Goal: Navigation & Orientation: Understand site structure

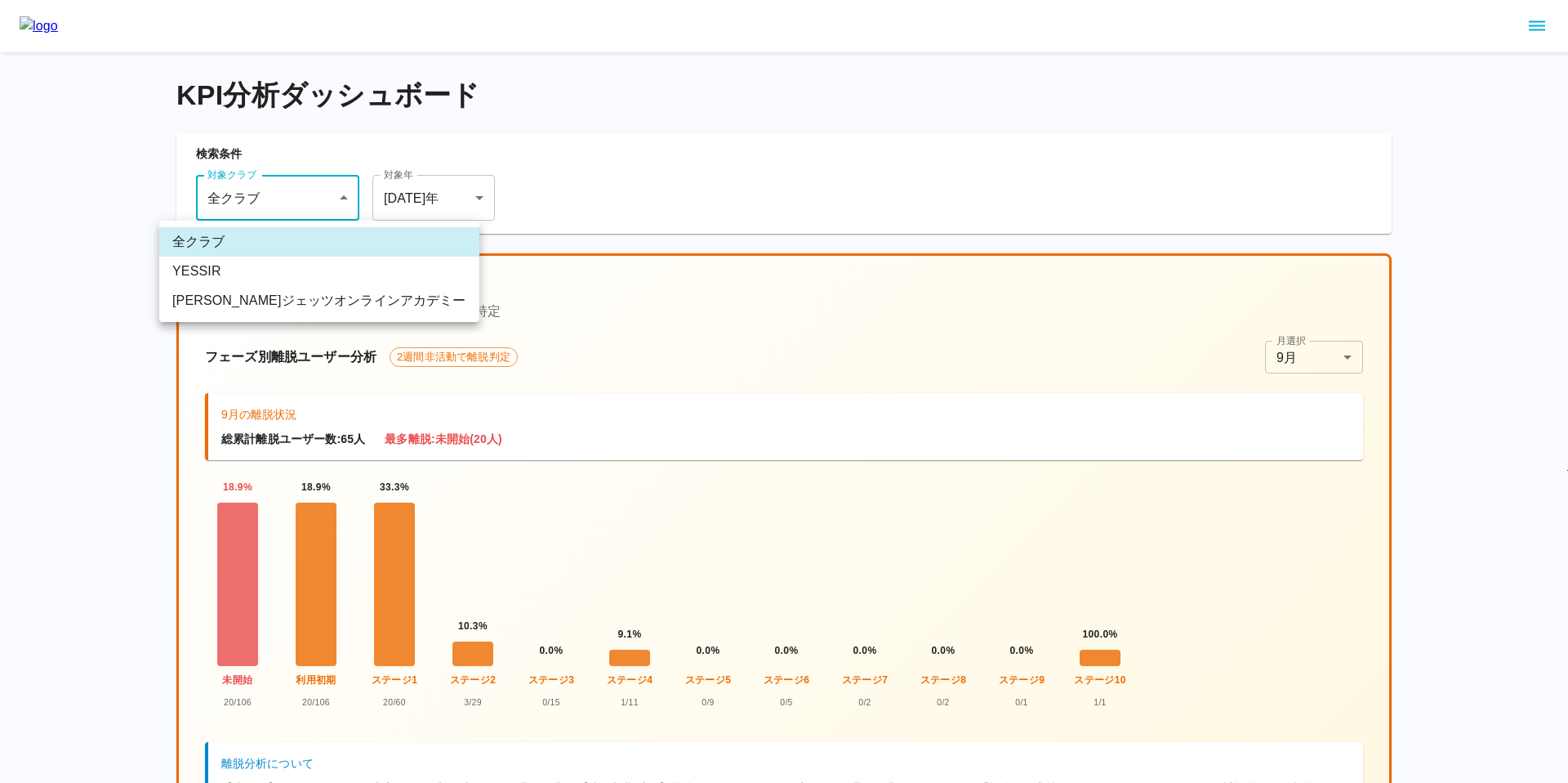
click at [310, 198] on body "KPI分析ダッシュボード 検索条件 対象クラブ 全クラブ *** 対象クラブ 対象年 2025 年 **** 対象年 ユーザー離脱分析 2週間非活動で離脱判定…" at bounding box center [784, 709] width 1568 height 1419
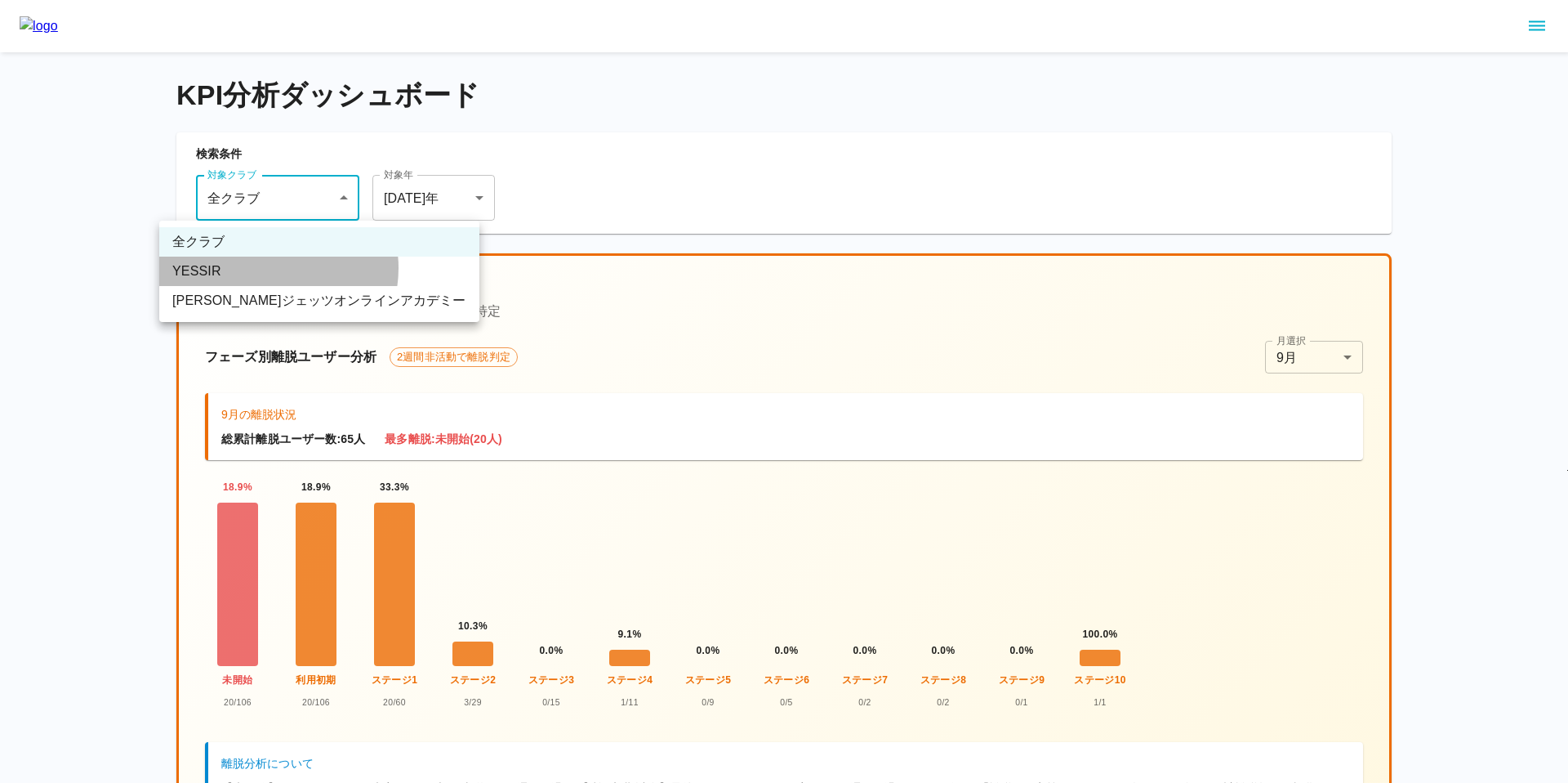
click at [272, 268] on li "YESSIR" at bounding box center [319, 271] width 320 height 30
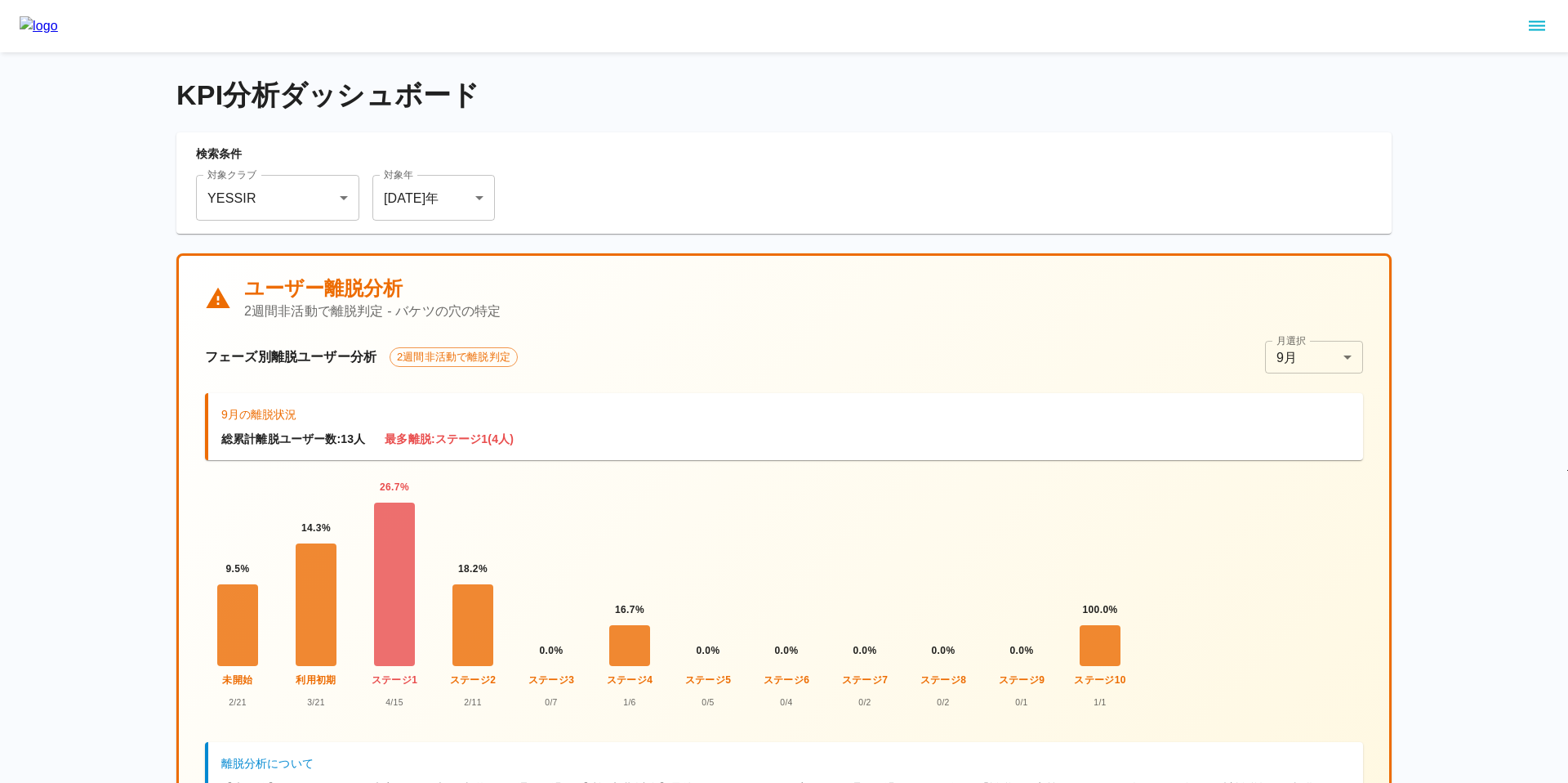
click at [1542, 26] on icon "sidemenu" at bounding box center [1537, 26] width 16 height 10
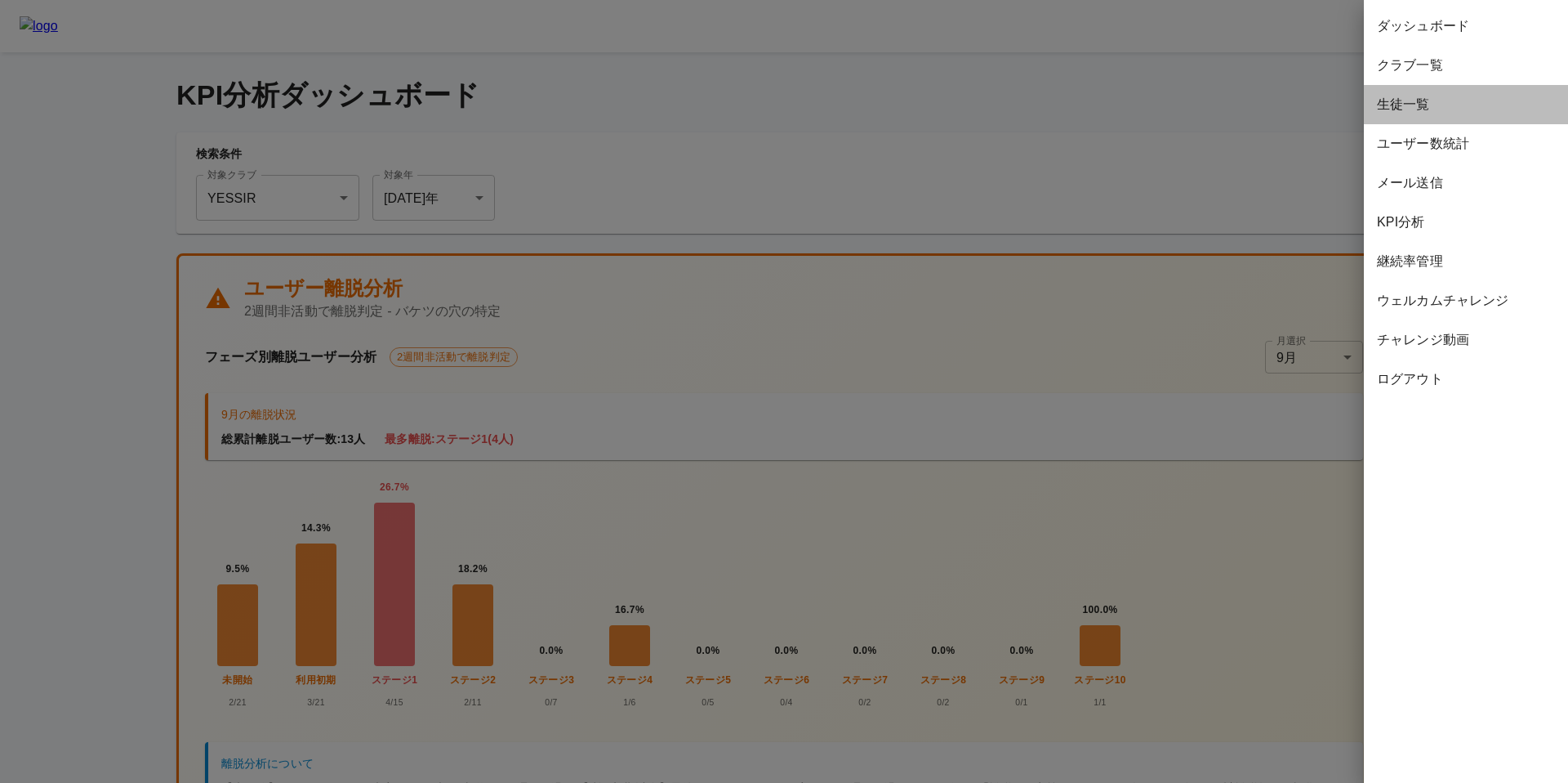
click at [1417, 101] on span "生徒一覧" at bounding box center [1466, 105] width 178 height 20
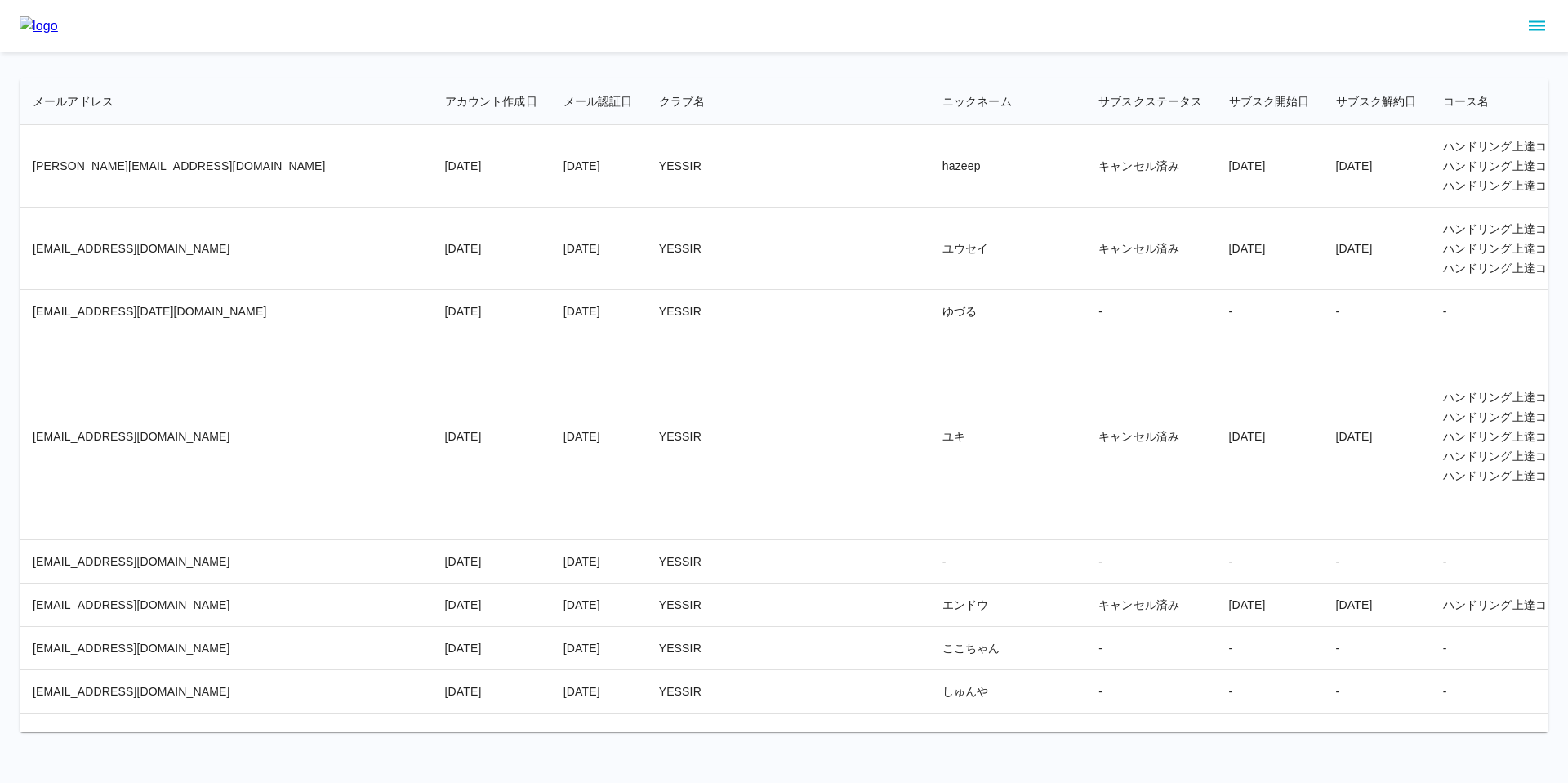
click at [930, 277] on td "ユウセイ" at bounding box center [1007, 248] width 156 height 82
click at [1533, 27] on icon "sidemenu" at bounding box center [1537, 26] width 20 height 20
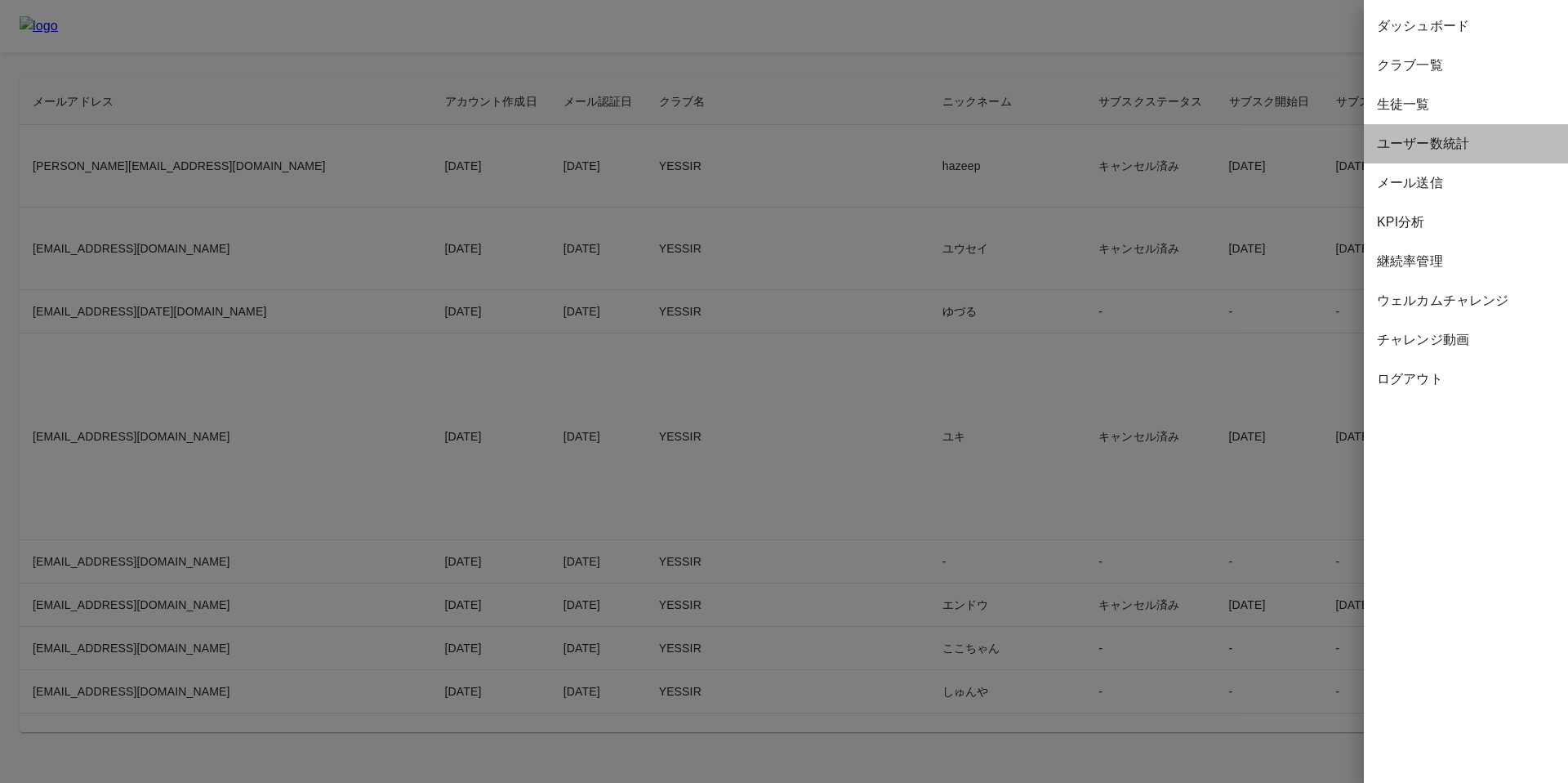
click at [1417, 149] on span "ユーザー数統計" at bounding box center [1466, 144] width 178 height 20
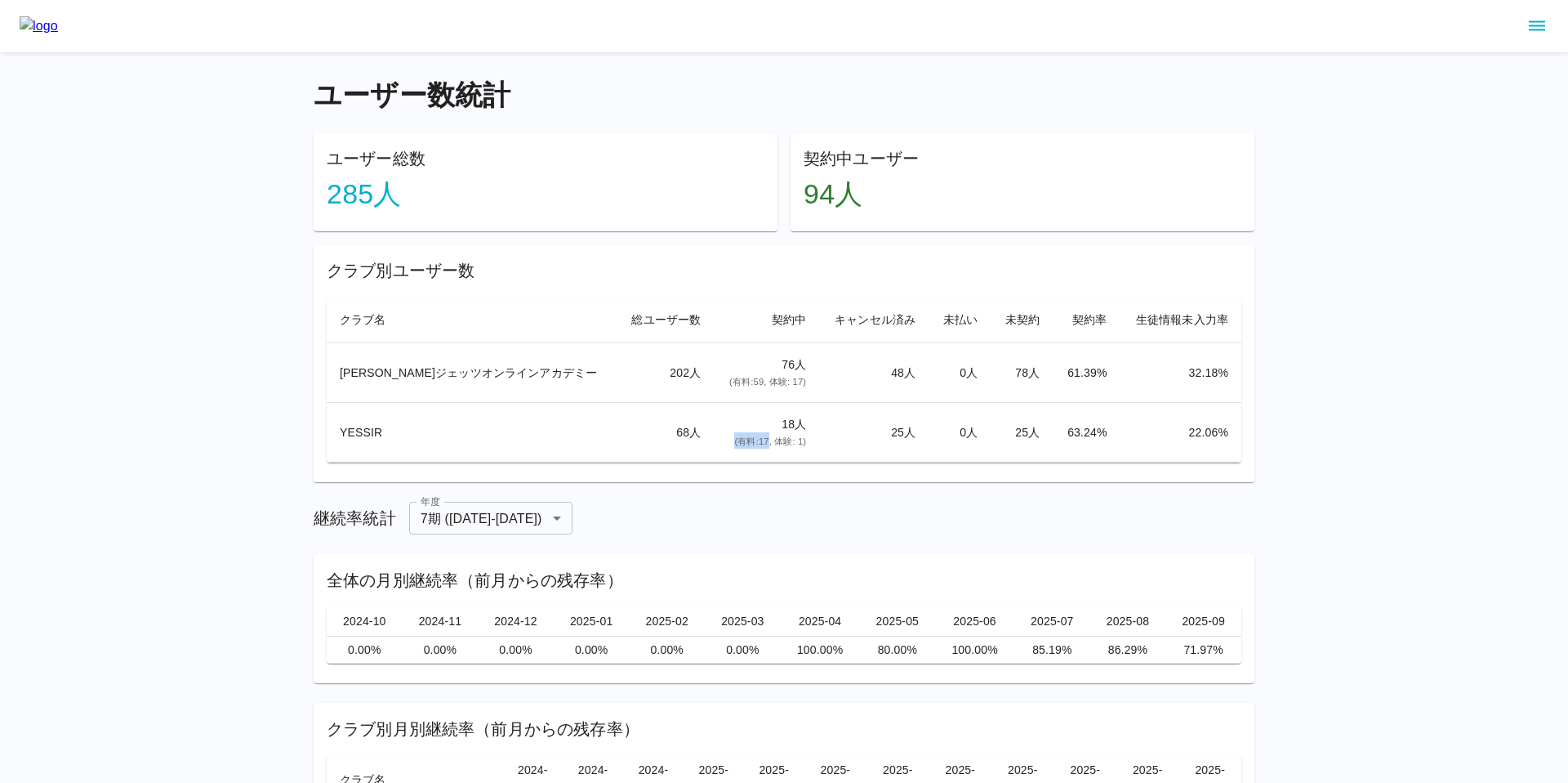
drag, startPoint x: 735, startPoint y: 442, endPoint x: 697, endPoint y: 443, distance: 38.0
click at [735, 443] on span "(有料: 17 , 体験: 1 )" at bounding box center [771, 441] width 72 height 10
click at [703, 489] on div "ユーザー数統計 ユーザー総数 285 人 契約中ユーザー 94 人 クラブ別ユーザー数 クラブ名 総ユーザー数 契約中 キャンセル済み 未払い 未契約 契約率…" at bounding box center [784, 503] width 941 height 849
click at [1539, 33] on icon "sidemenu" at bounding box center [1537, 26] width 20 height 20
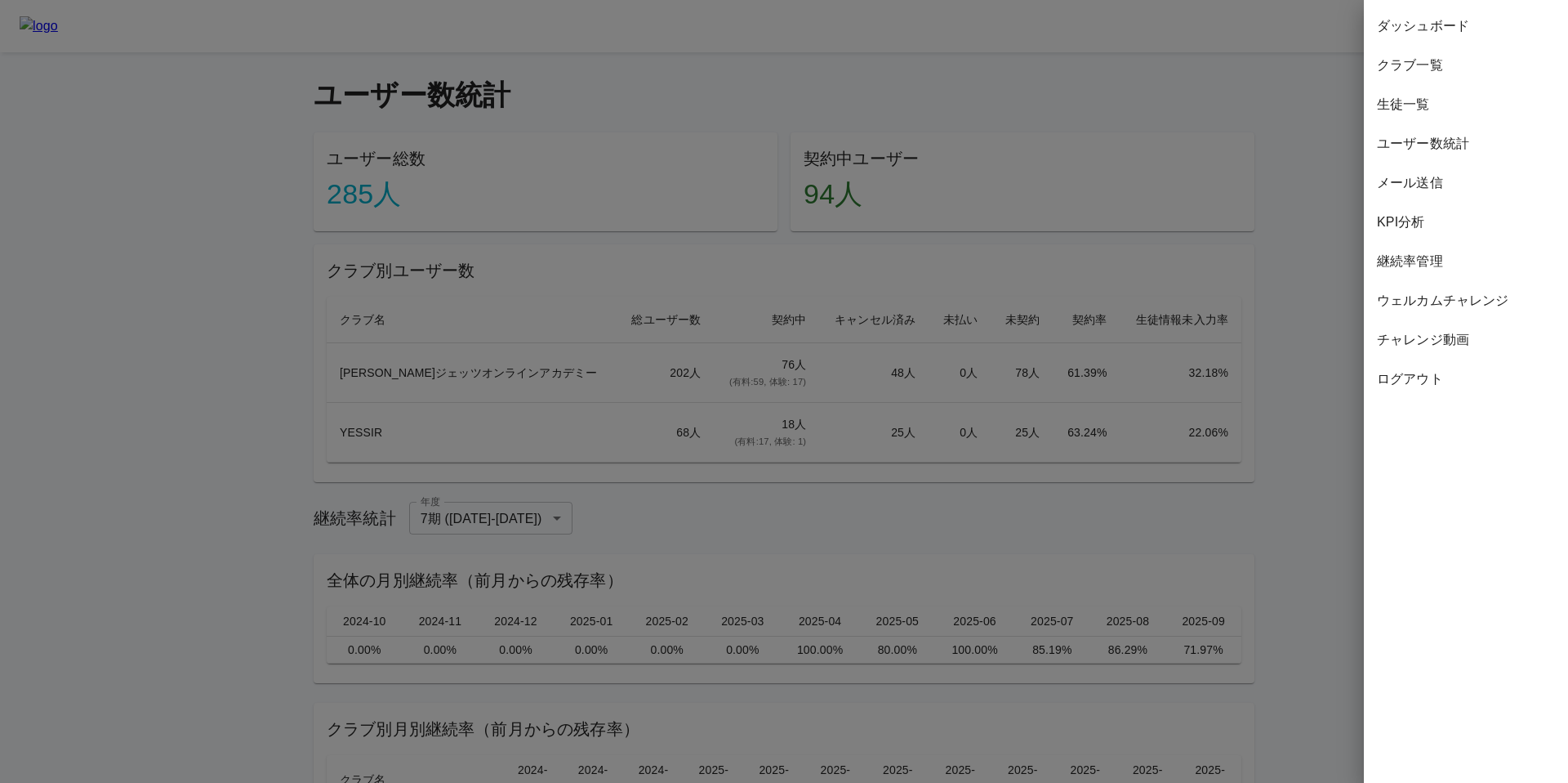
click at [1239, 154] on div at bounding box center [784, 391] width 1568 height 783
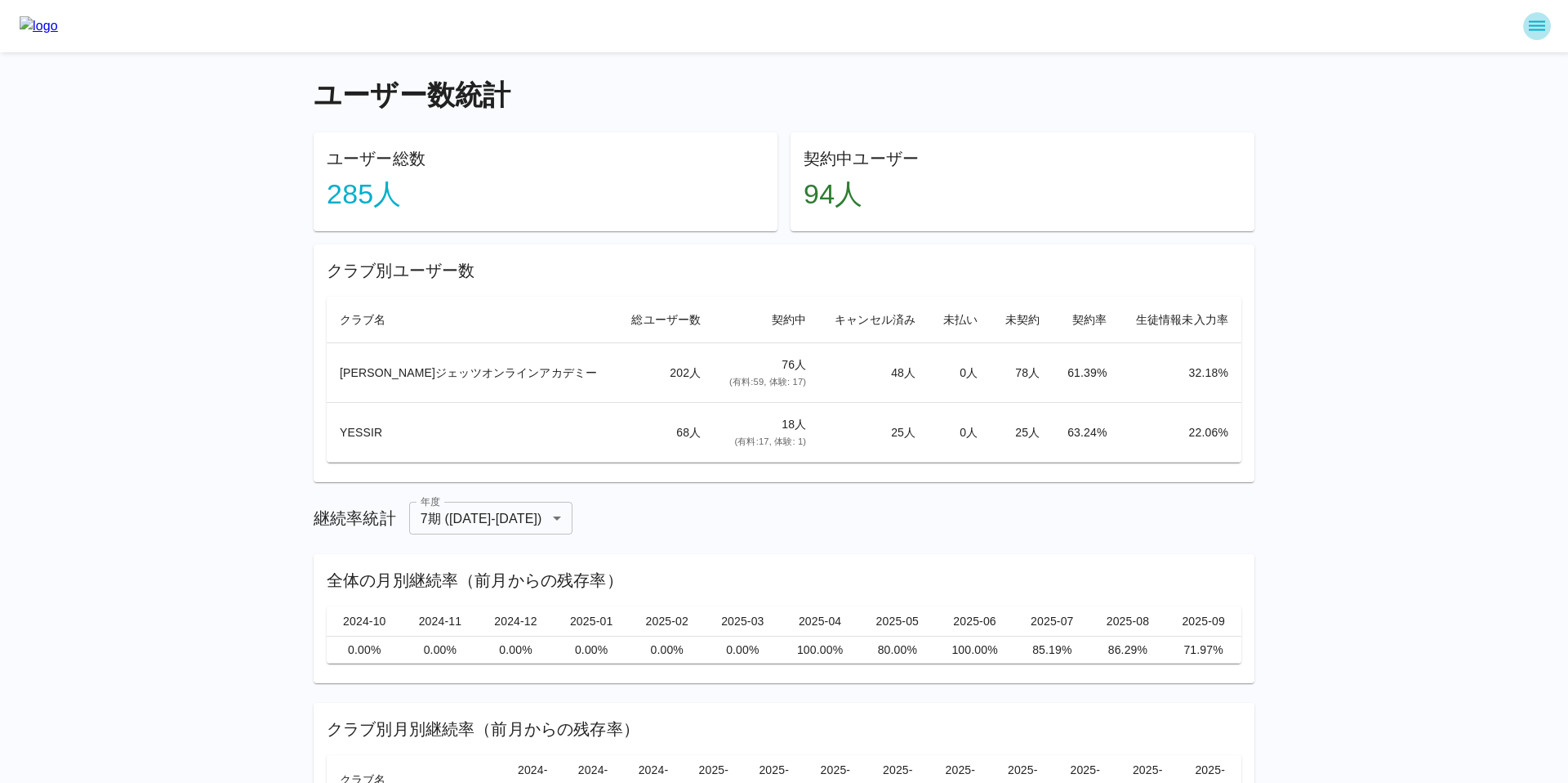
click at [1535, 24] on icon "sidemenu" at bounding box center [1537, 26] width 16 height 10
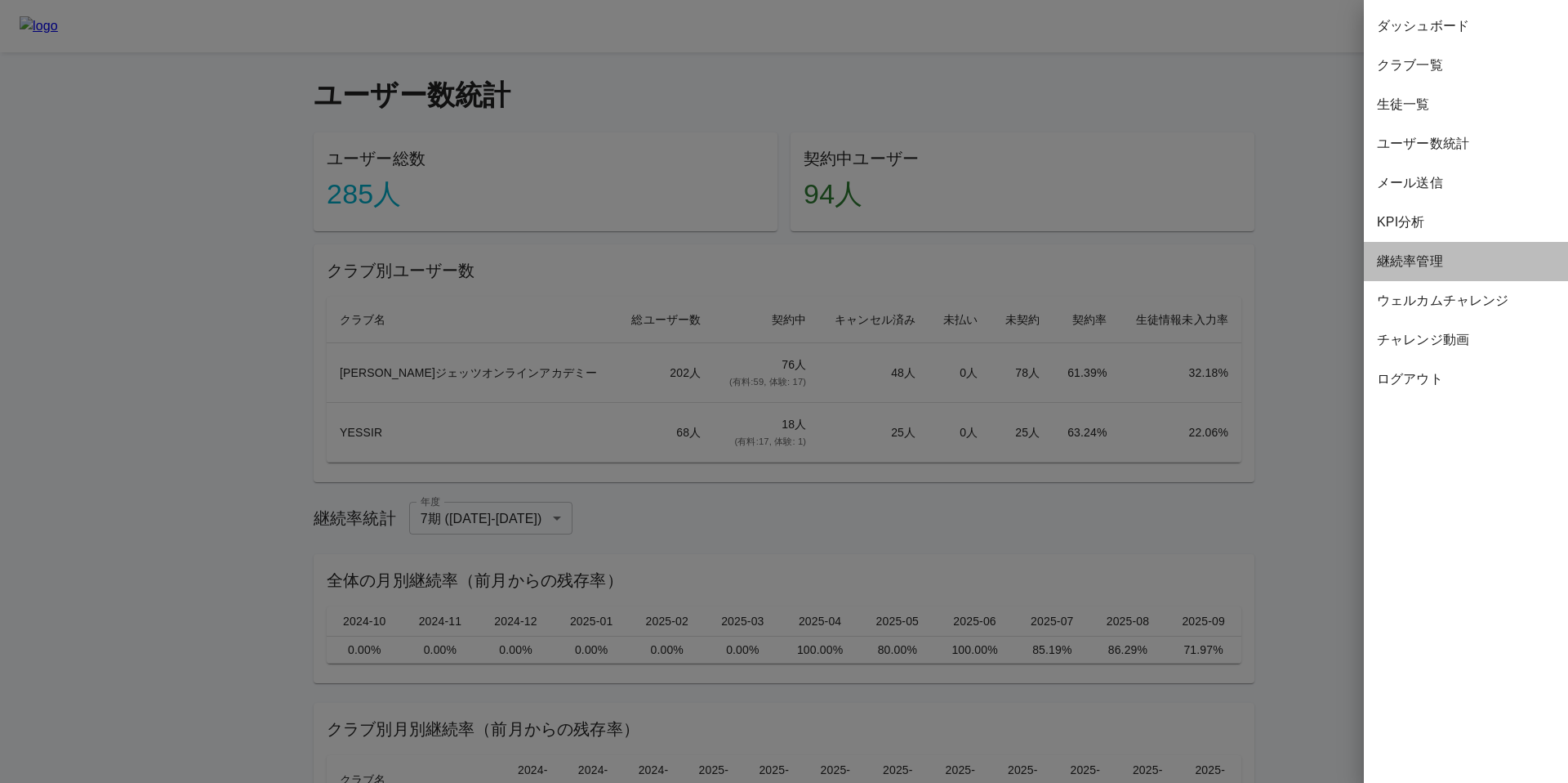
click at [1416, 261] on span "継続率管理" at bounding box center [1466, 262] width 178 height 20
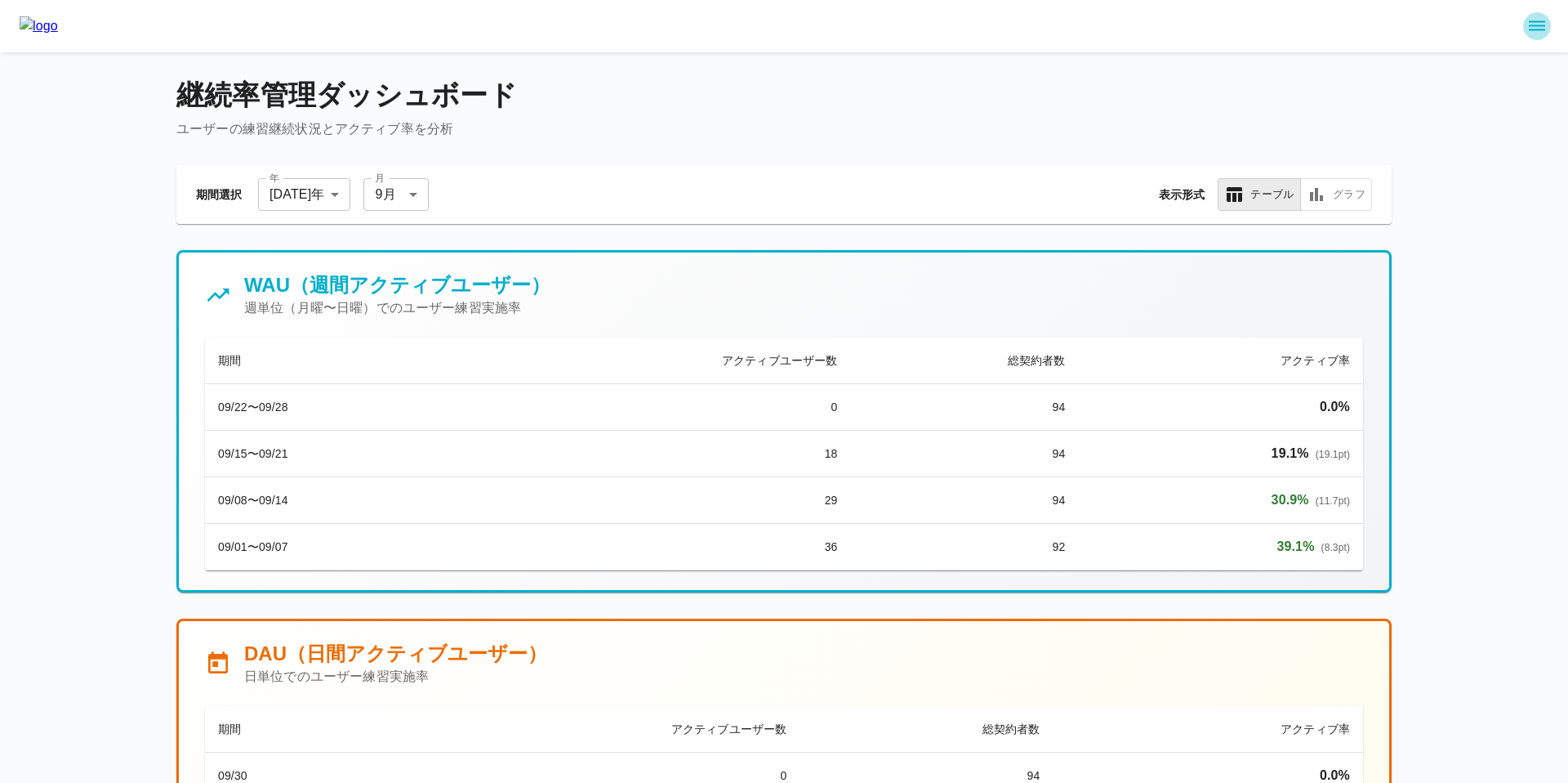
click at [1542, 30] on icon "sidemenu" at bounding box center [1537, 26] width 20 height 20
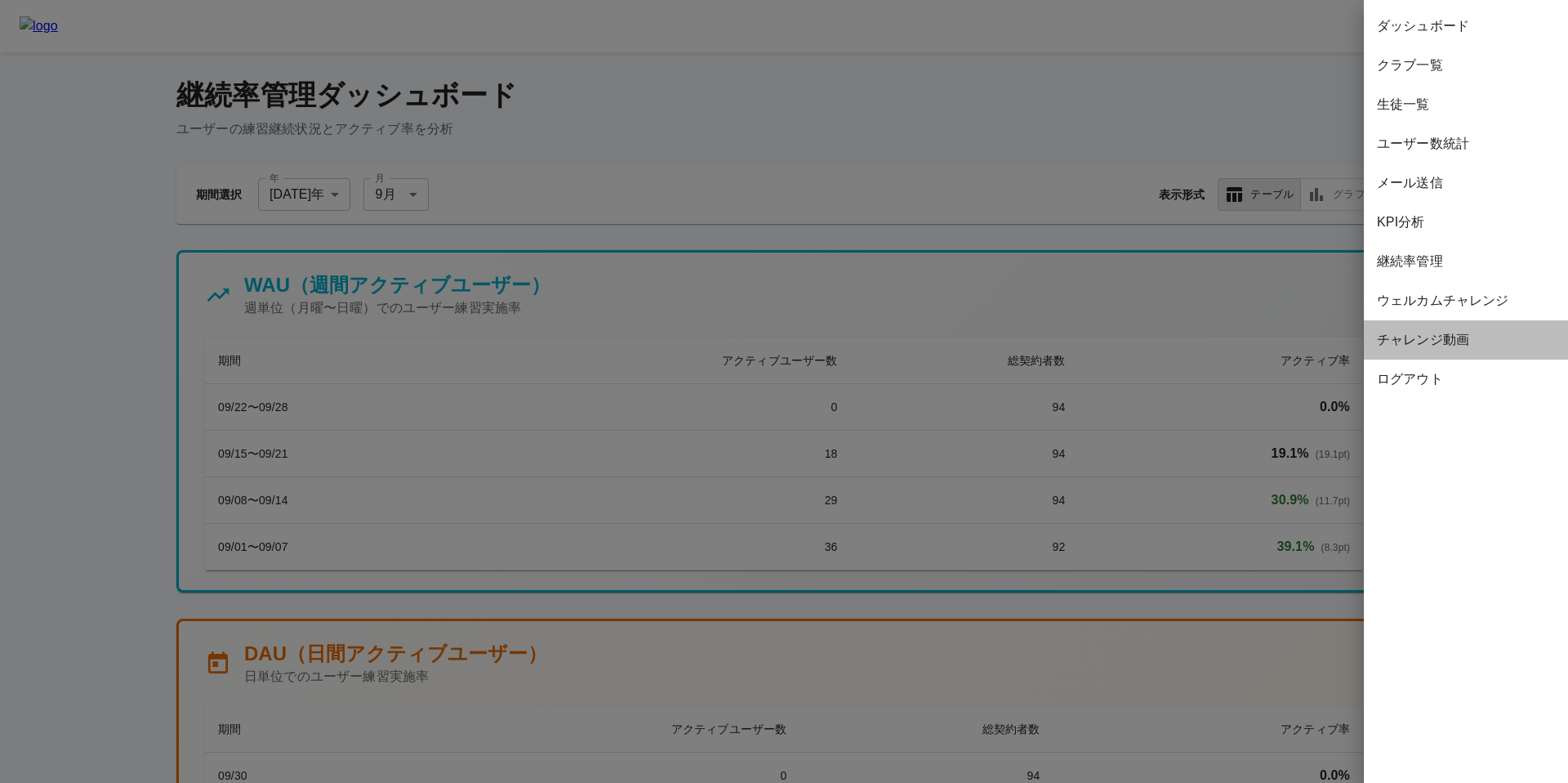
click at [1394, 344] on span "チャレンジ動画" at bounding box center [1466, 340] width 178 height 20
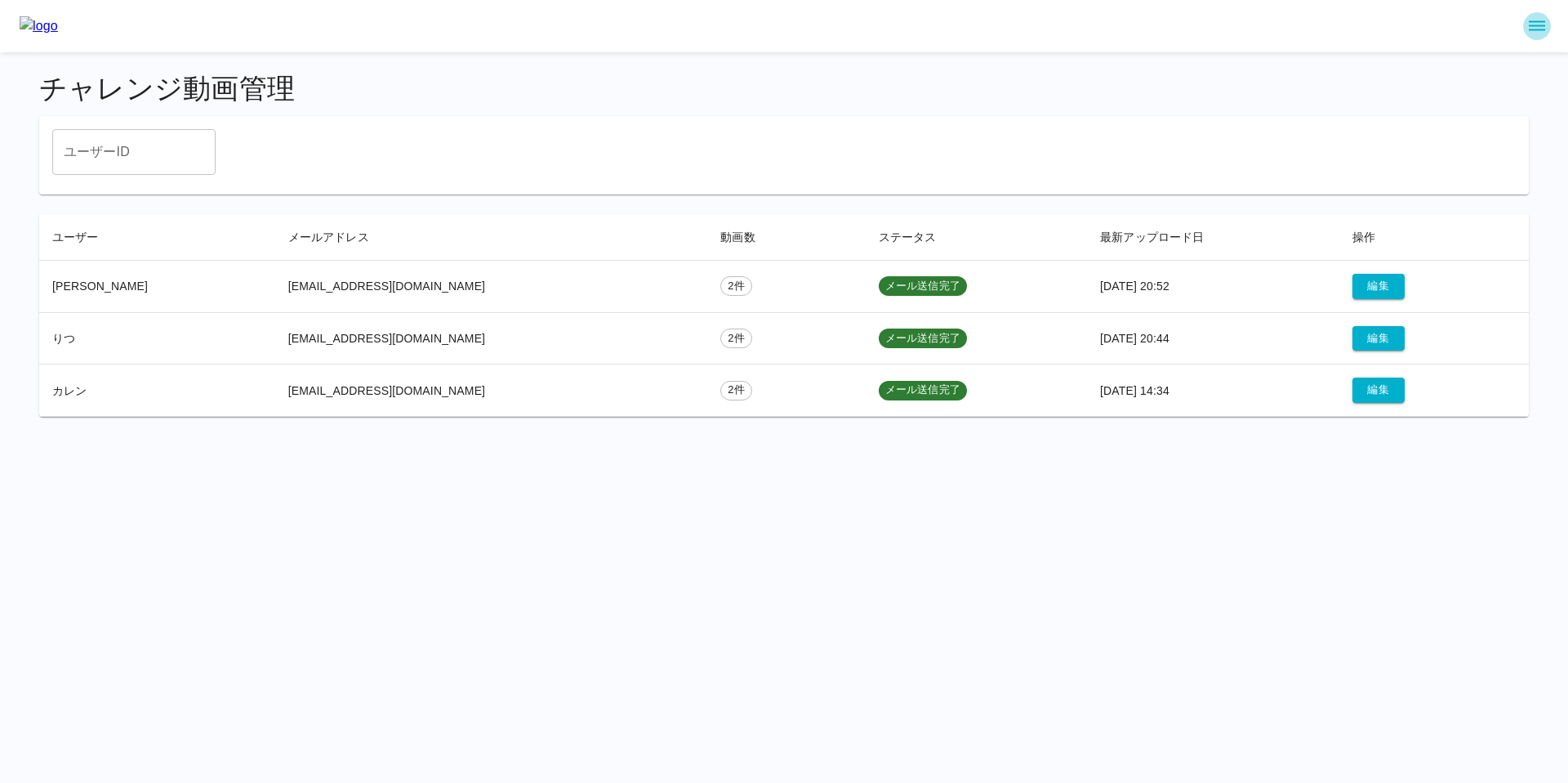
click at [1533, 27] on icon "sidemenu" at bounding box center [1537, 26] width 20 height 20
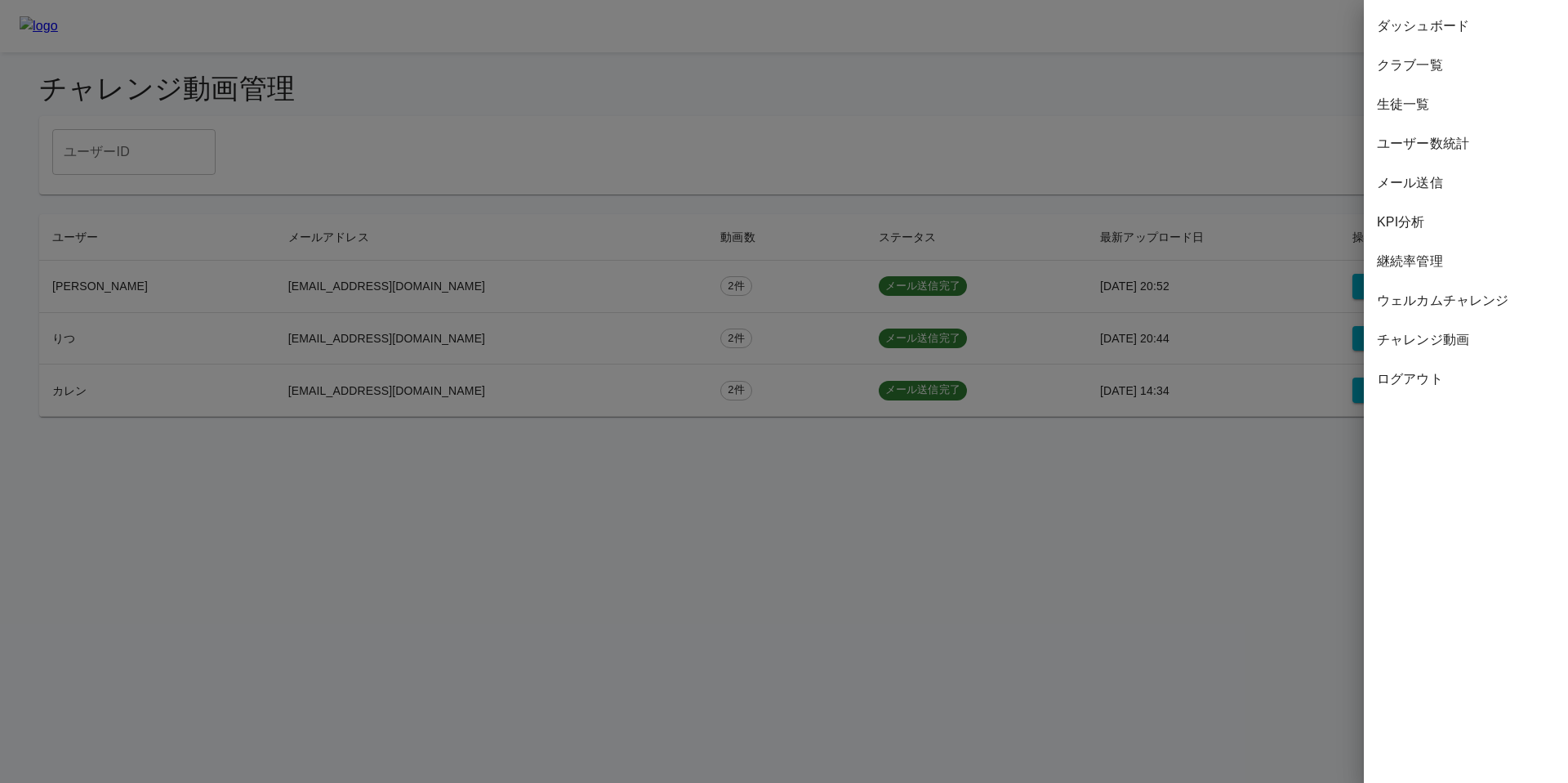
click at [1217, 164] on div at bounding box center [784, 391] width 1568 height 783
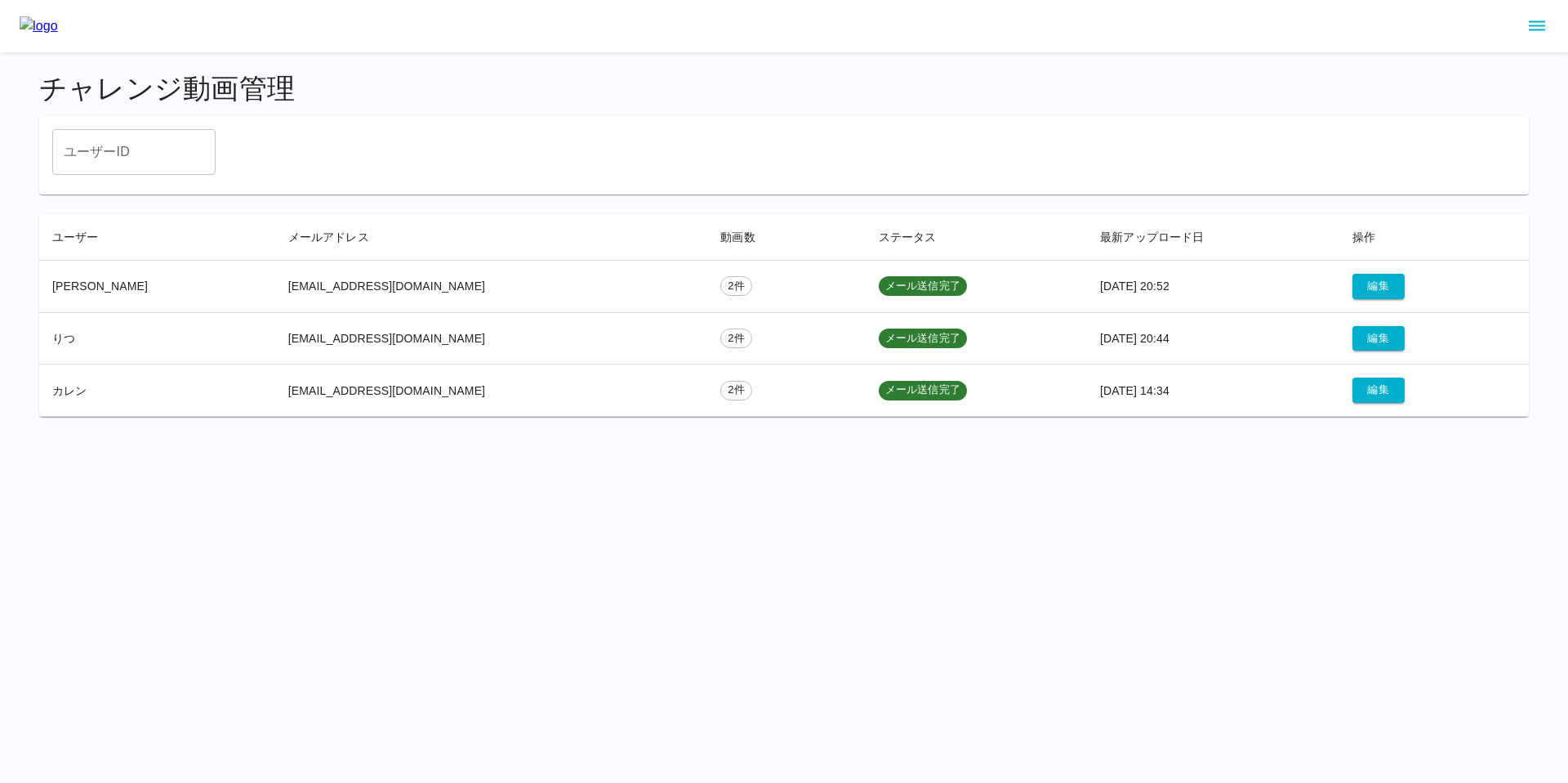
click at [1534, 29] on icon "sidemenu" at bounding box center [1537, 26] width 16 height 10
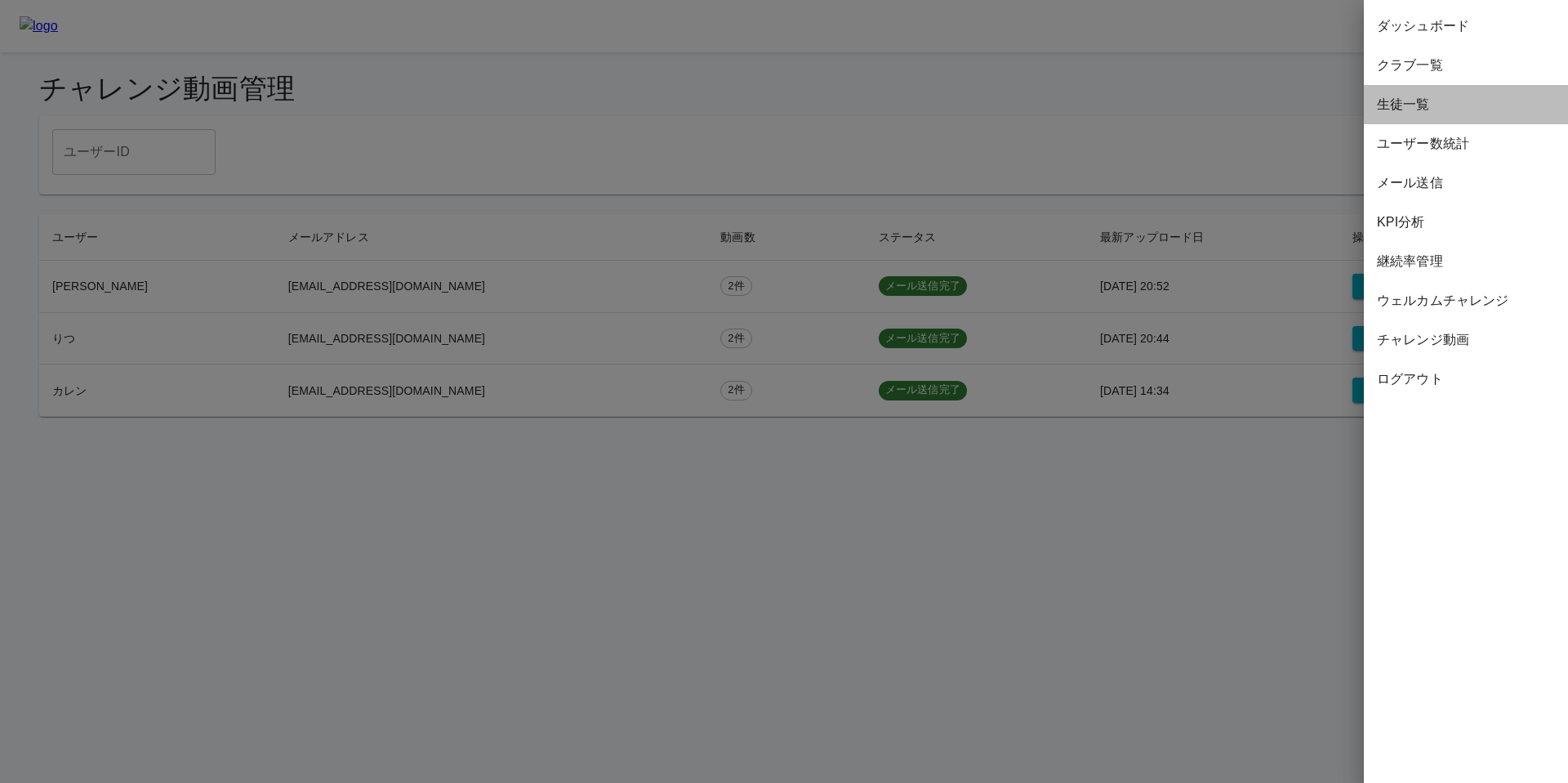
click at [1441, 105] on span "生徒一覧" at bounding box center [1466, 105] width 178 height 20
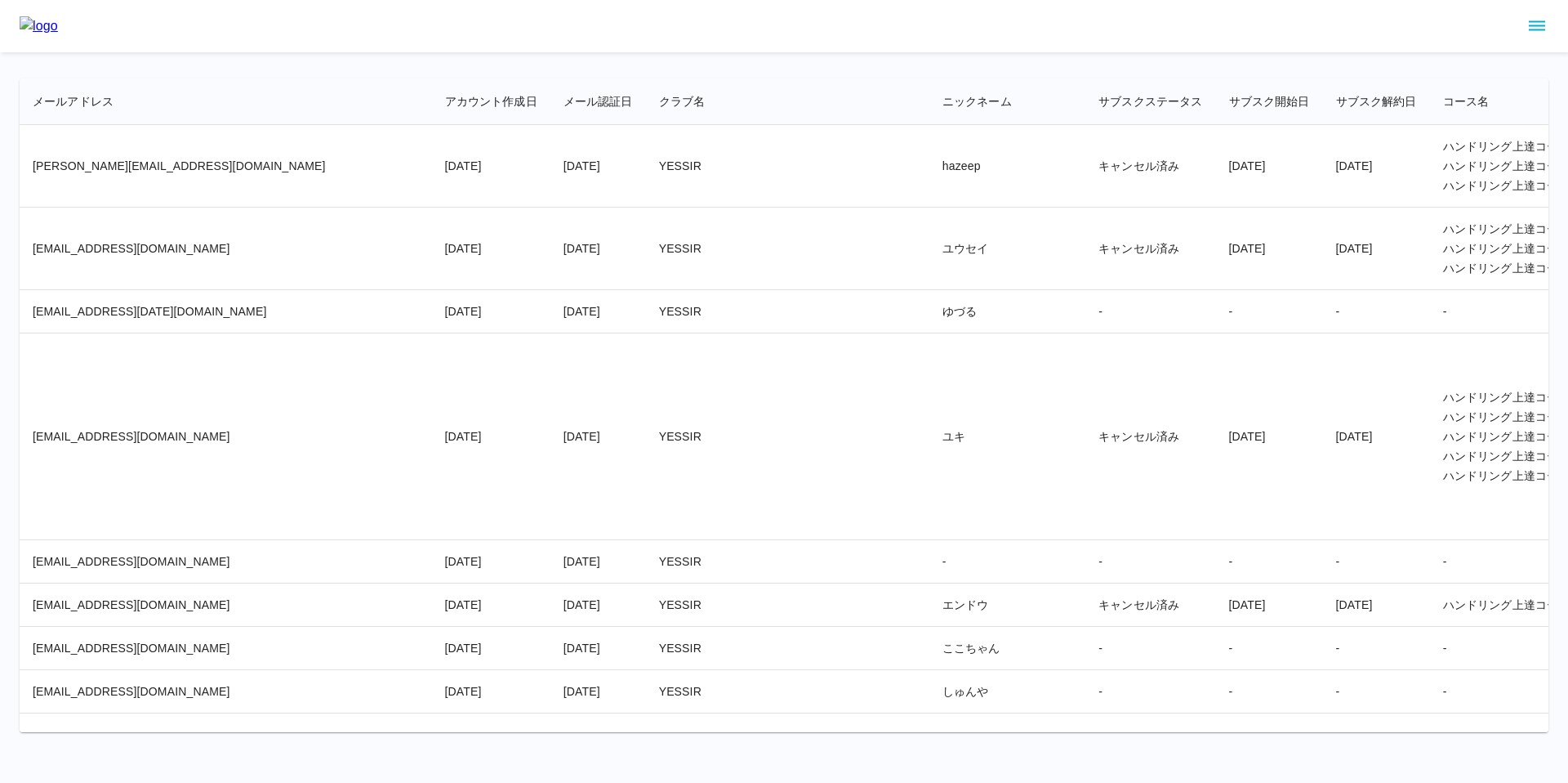
click at [930, 262] on td "ユウセイ" at bounding box center [1007, 248] width 156 height 82
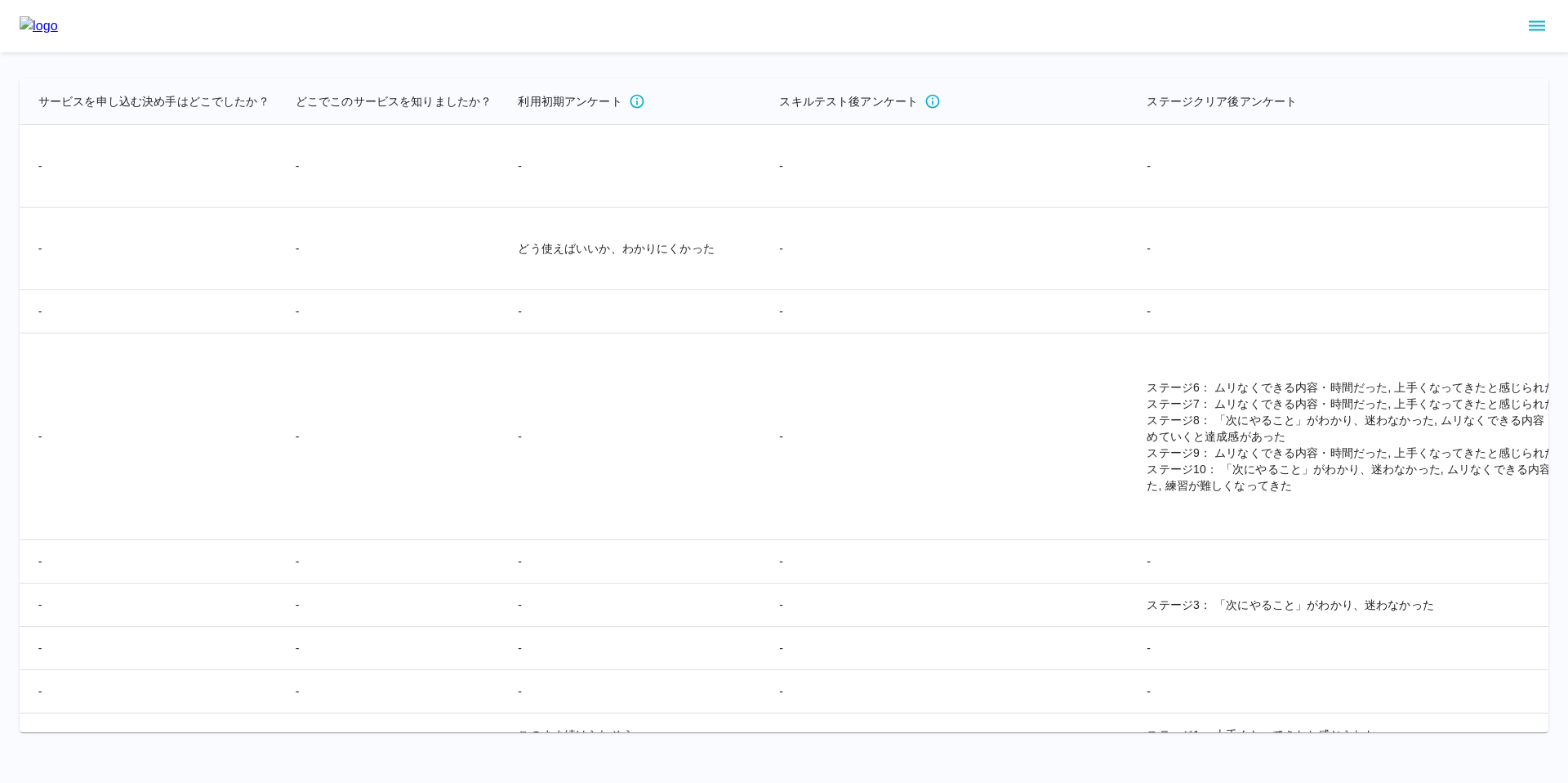
scroll to position [0, 4309]
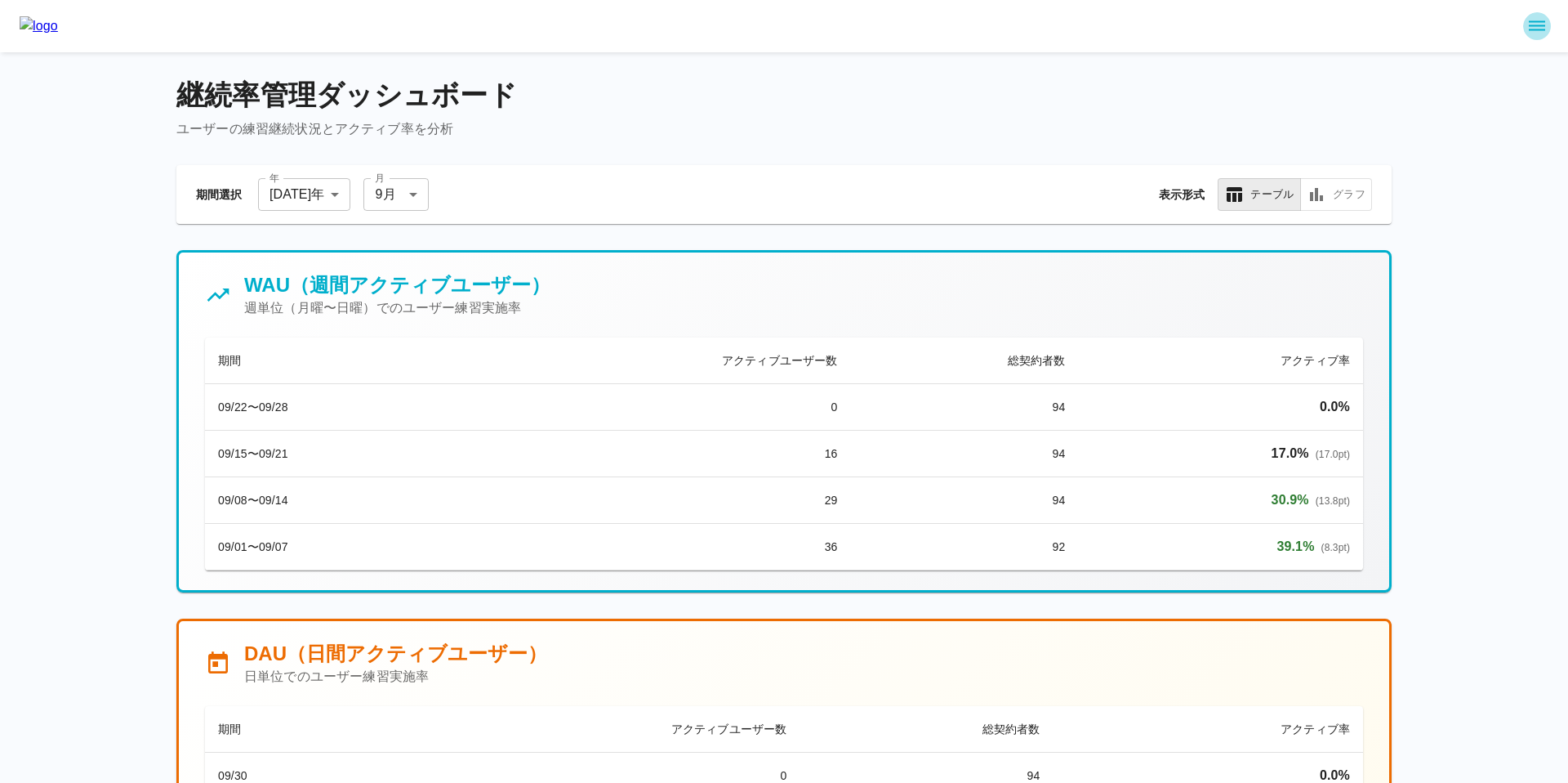
click at [1545, 20] on icon "sidemenu" at bounding box center [1537, 26] width 20 height 20
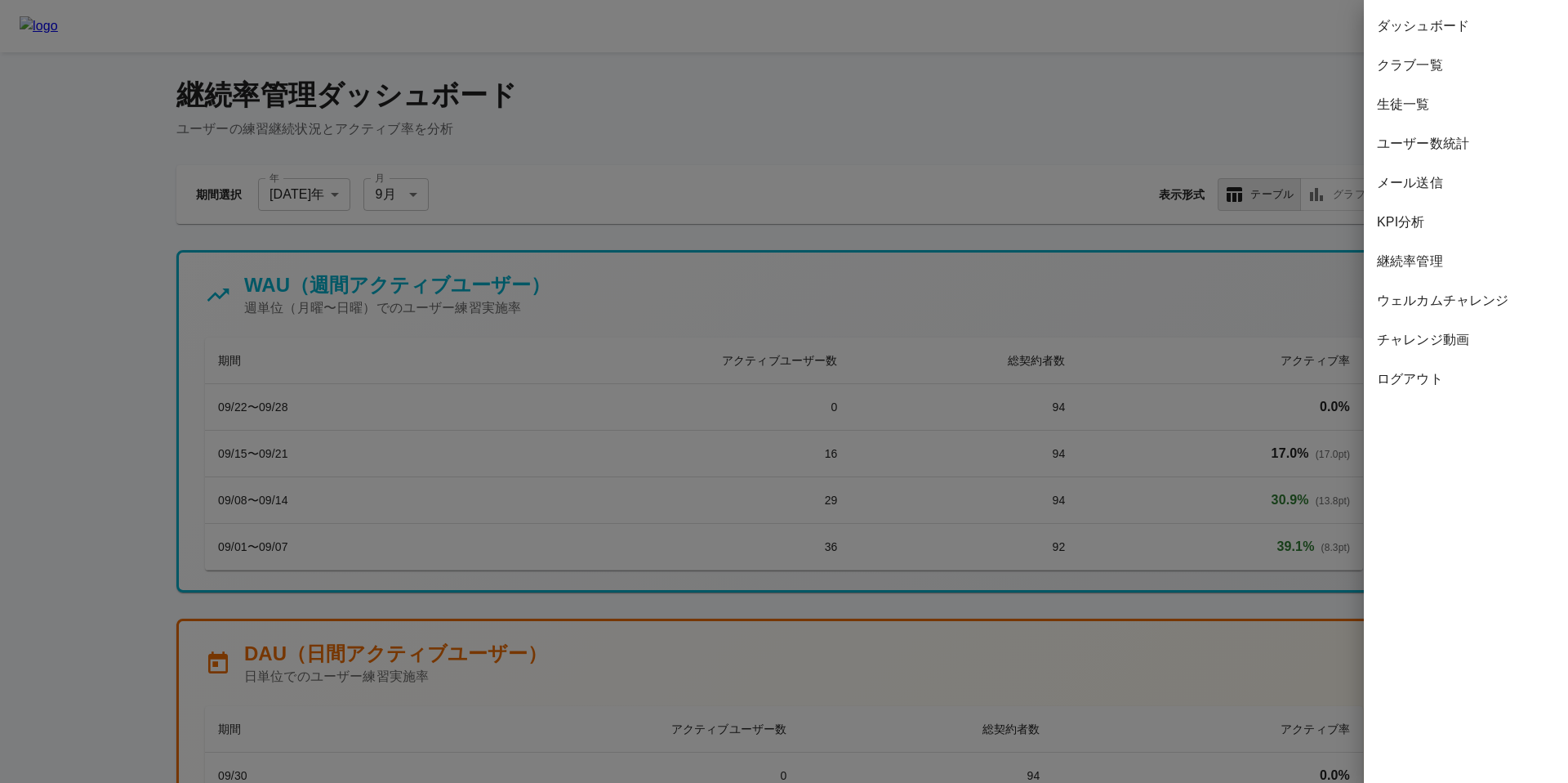
click at [1411, 21] on span "ダッシュボード" at bounding box center [1466, 26] width 178 height 20
